Goal: Information Seeking & Learning: Check status

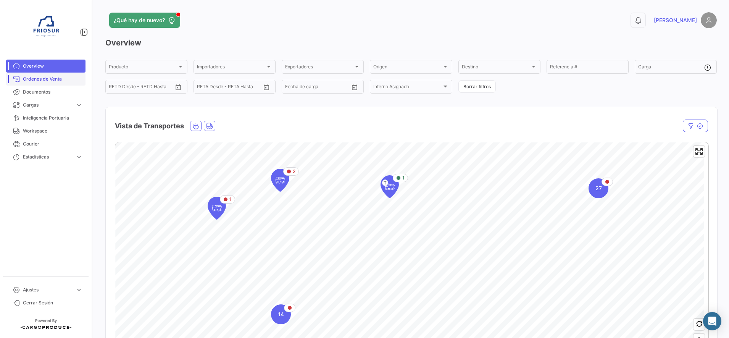
click at [55, 76] on span "Ordenes de Venta" at bounding box center [53, 79] width 60 height 7
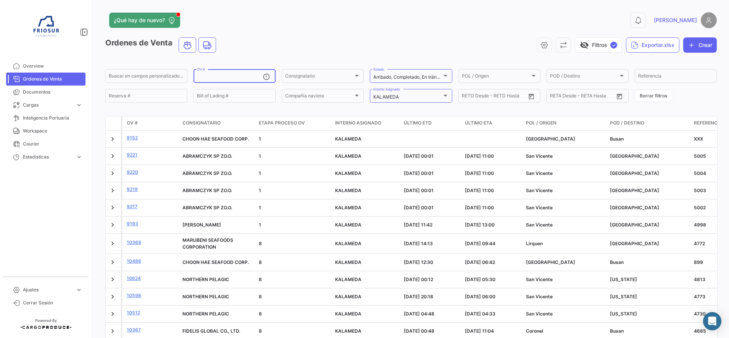
click at [225, 79] on input "OV #" at bounding box center [230, 76] width 66 height 5
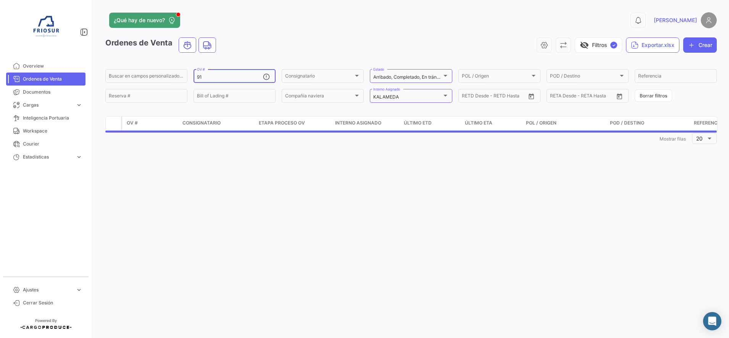
type input "9"
click at [668, 77] on input "Referencia" at bounding box center [675, 76] width 75 height 5
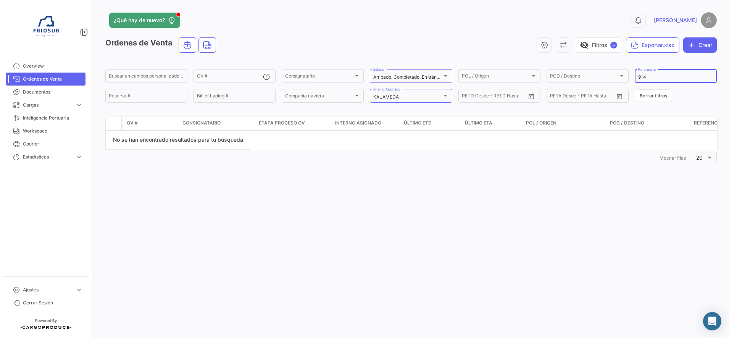
click at [683, 78] on input "914" at bounding box center [675, 76] width 75 height 5
type input "9"
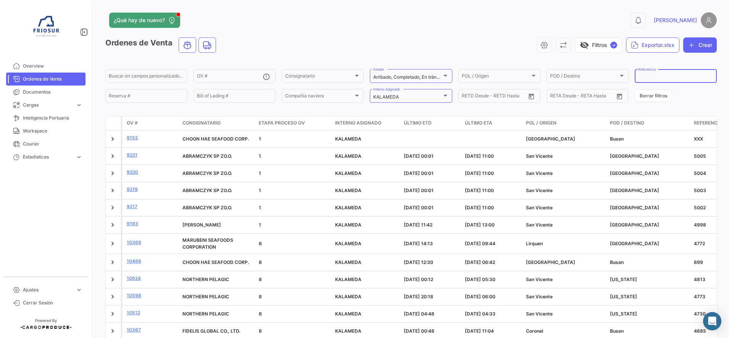
click at [450, 39] on div "visibility_off Filtros ✓ Exportar.xlsx Crear" at bounding box center [469, 44] width 495 height 15
